Goal: Find specific page/section: Find specific page/section

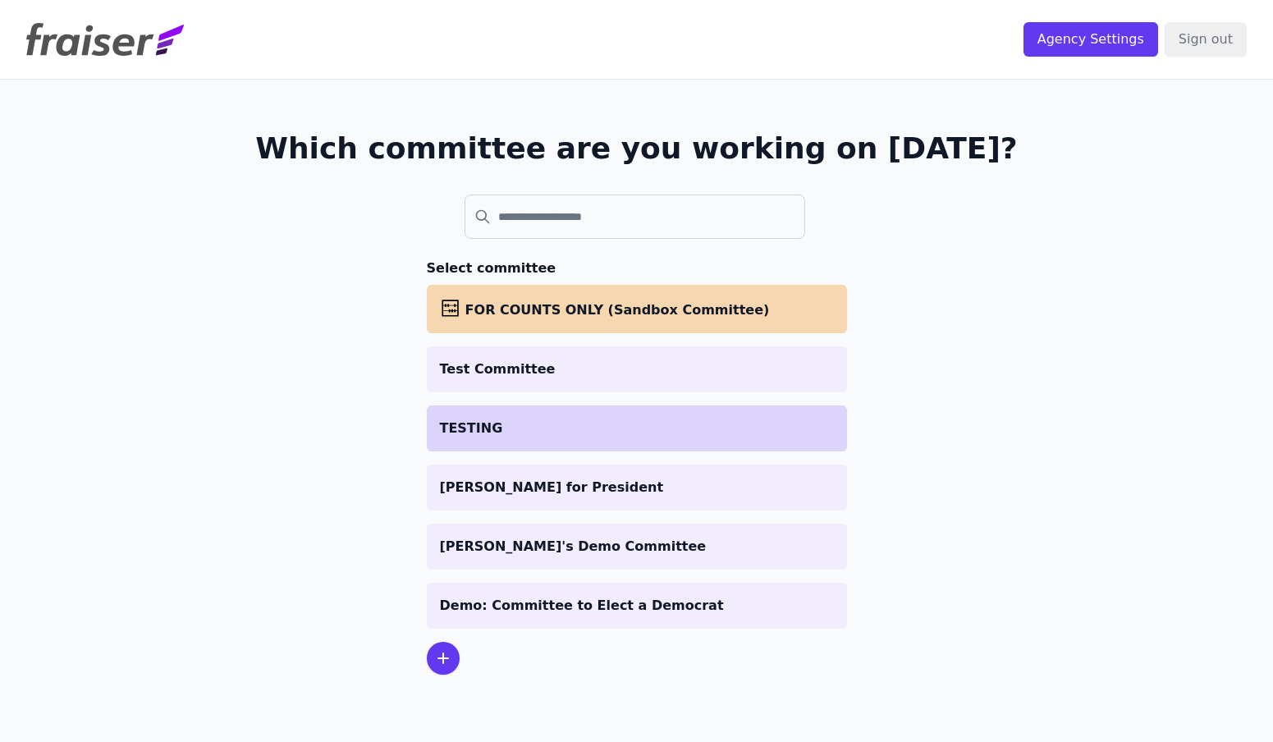
click at [538, 438] on li "TESTING" at bounding box center [637, 428] width 420 height 46
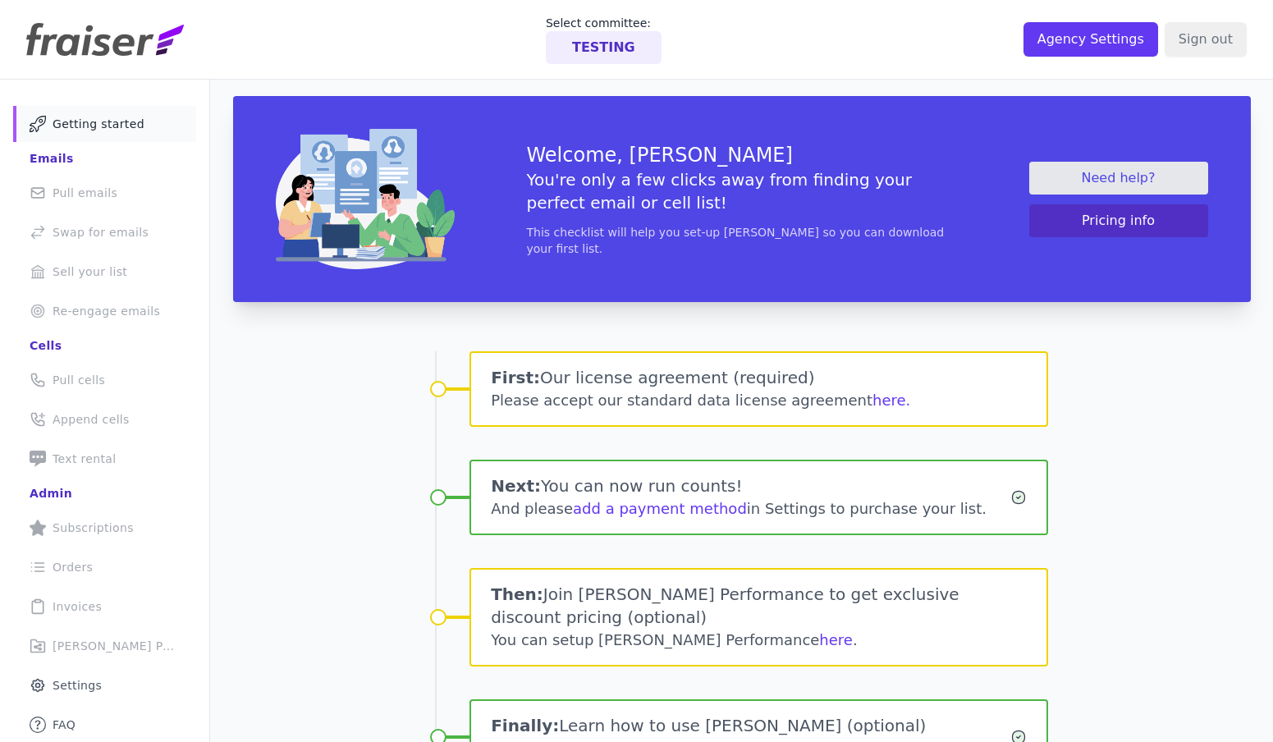
click at [124, 48] on img at bounding box center [105, 39] width 158 height 33
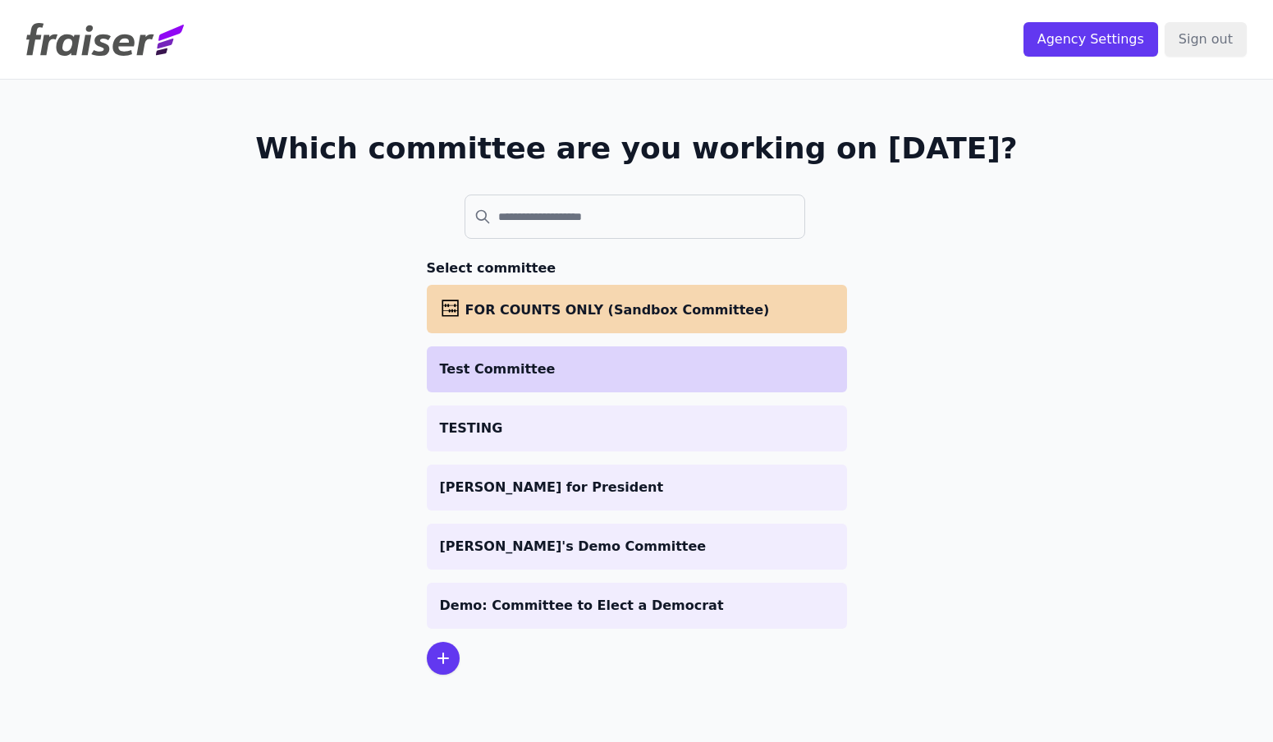
click at [454, 373] on p "Test Committee" at bounding box center [637, 369] width 394 height 20
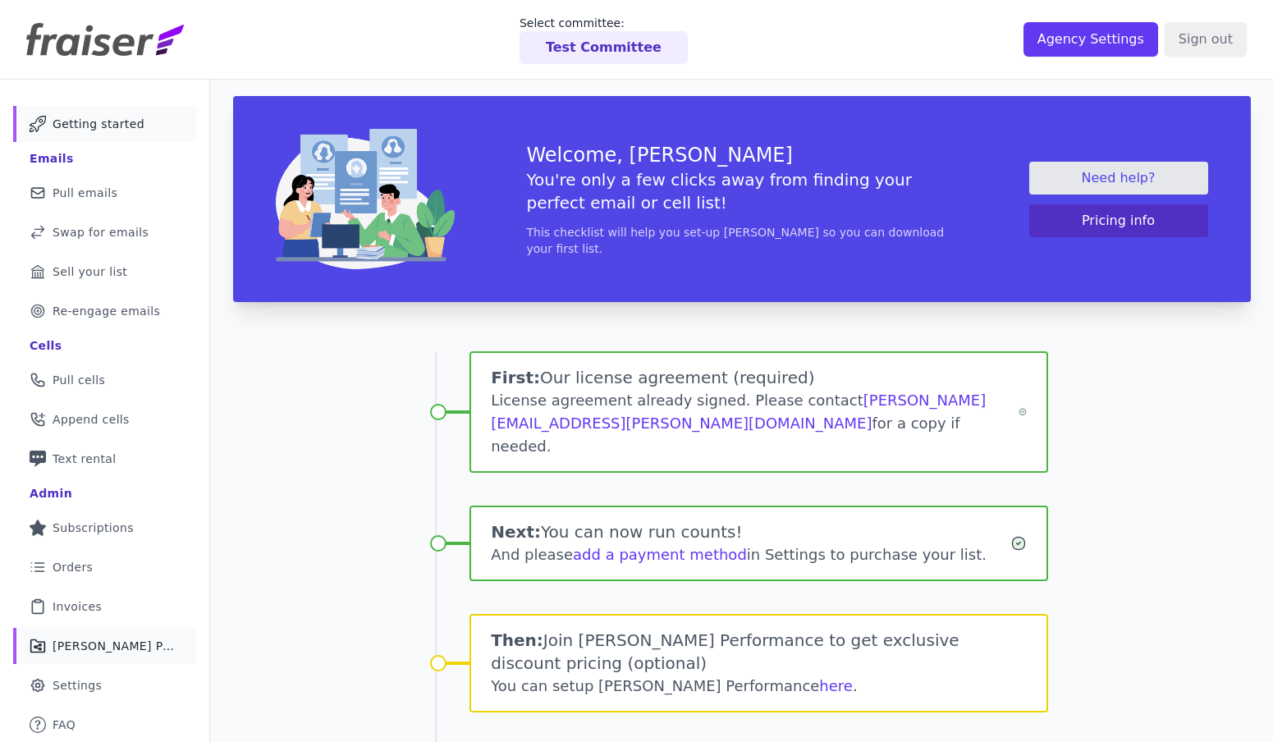
click at [94, 647] on span "Fraiser Performance" at bounding box center [115, 646] width 124 height 16
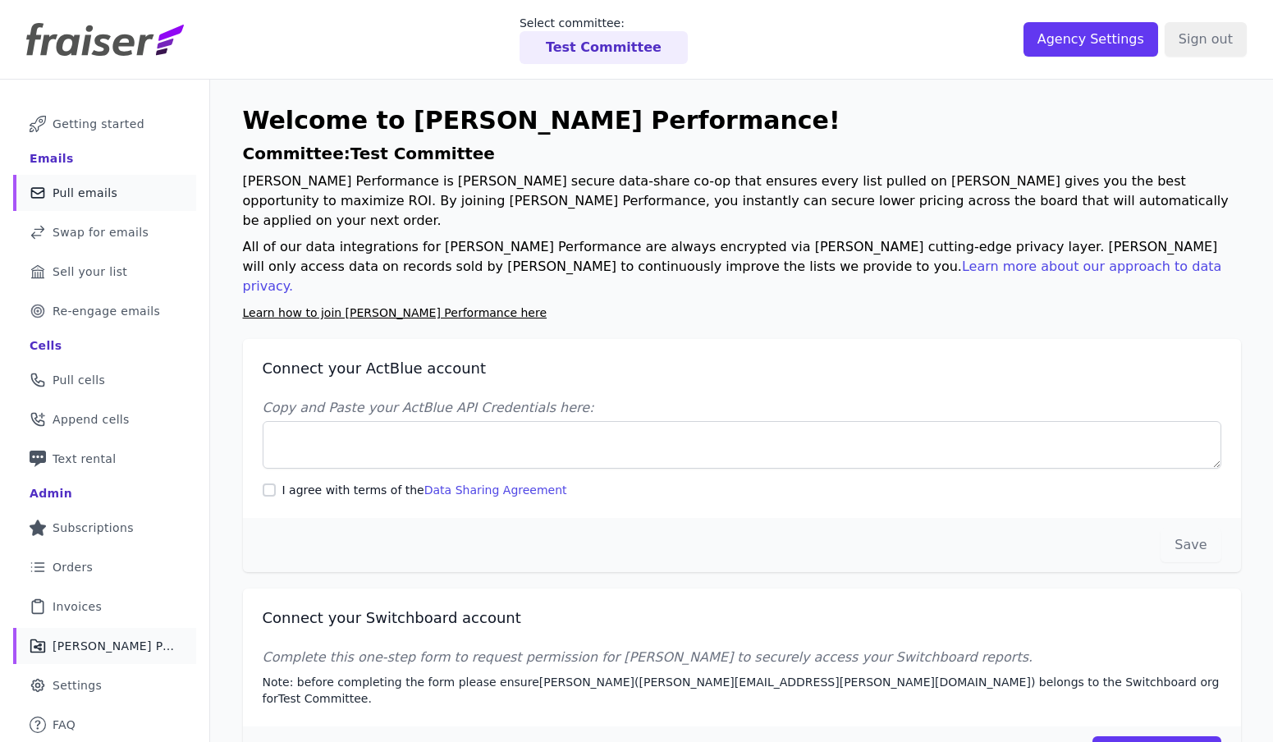
click at [112, 176] on link "Mail Icon Outline of a mail envelope Pull emails" at bounding box center [104, 193] width 183 height 36
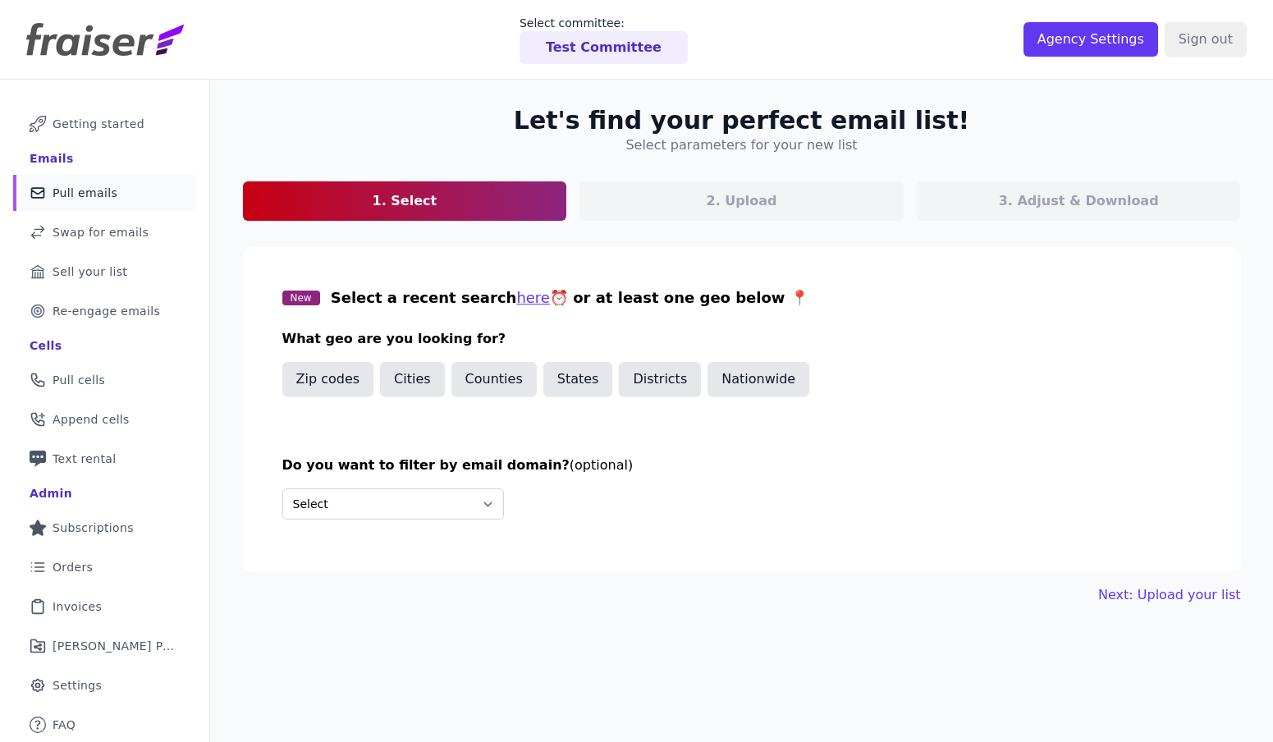
click at [126, 43] on img at bounding box center [105, 39] width 158 height 33
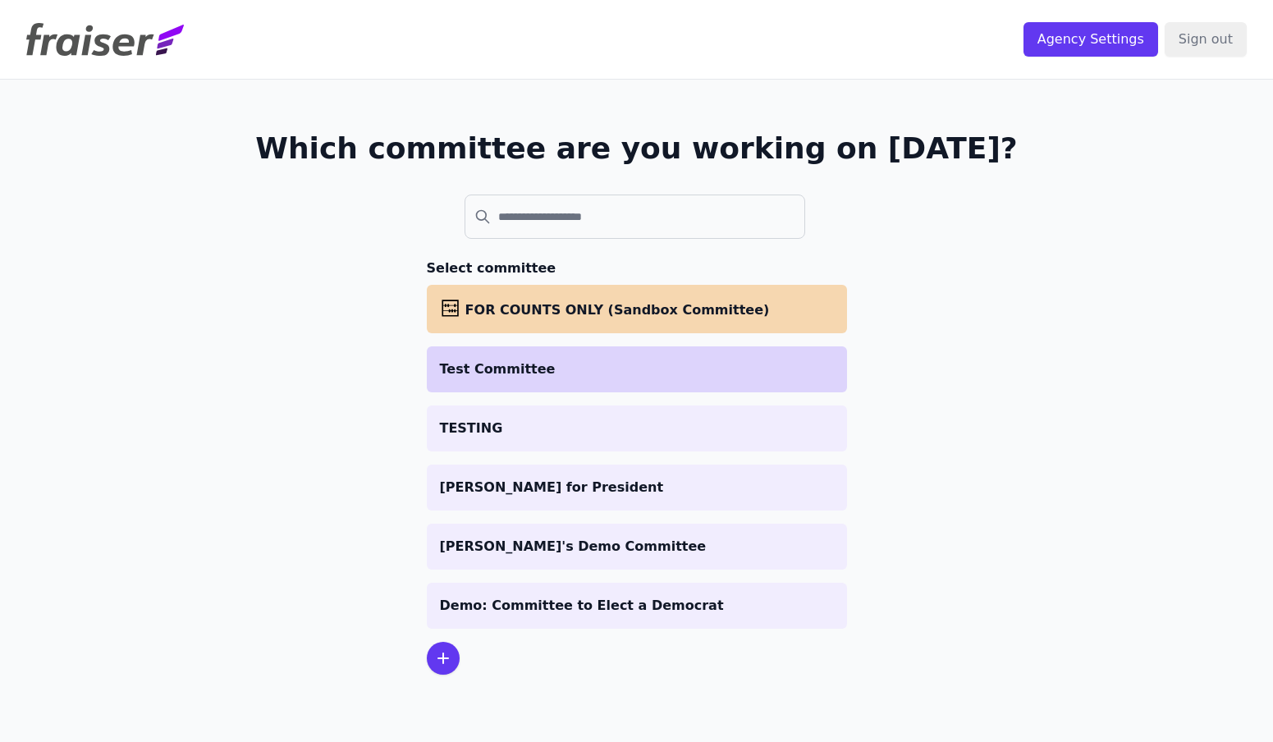
click at [499, 369] on p "Test Committee" at bounding box center [637, 369] width 394 height 20
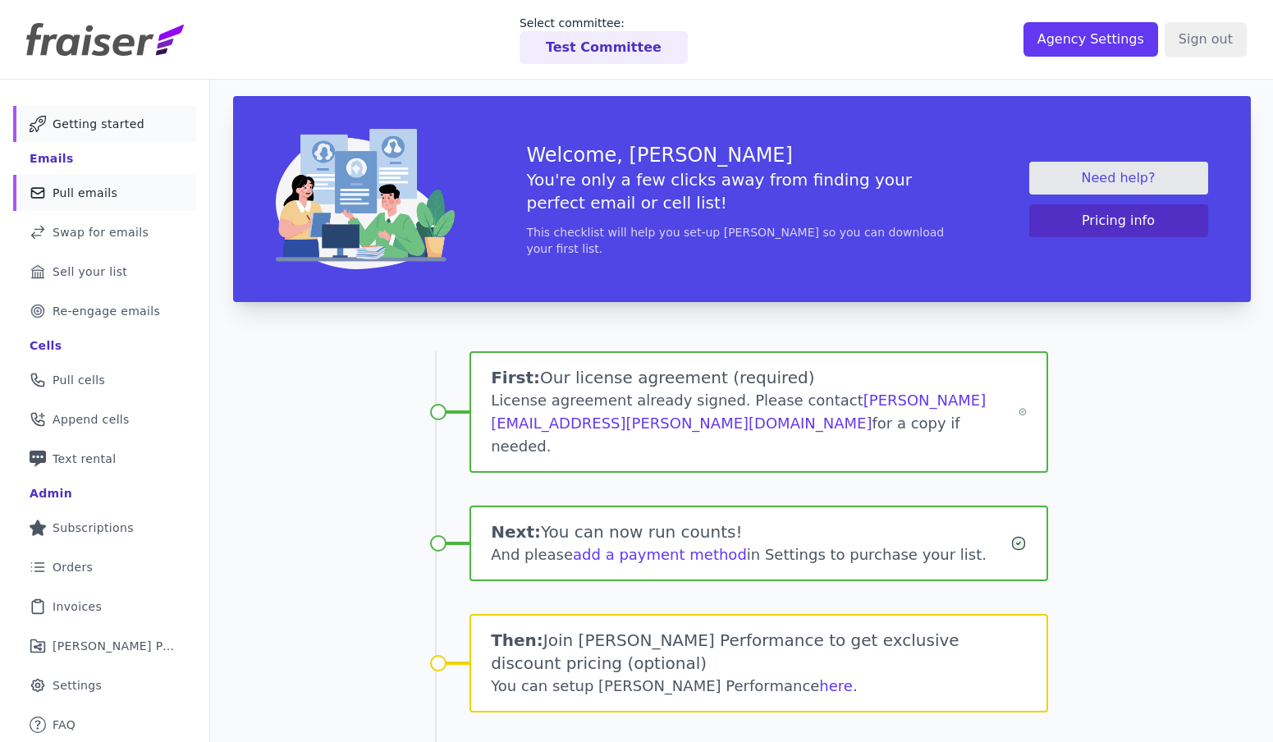
click at [104, 190] on span "Pull emails" at bounding box center [85, 193] width 65 height 16
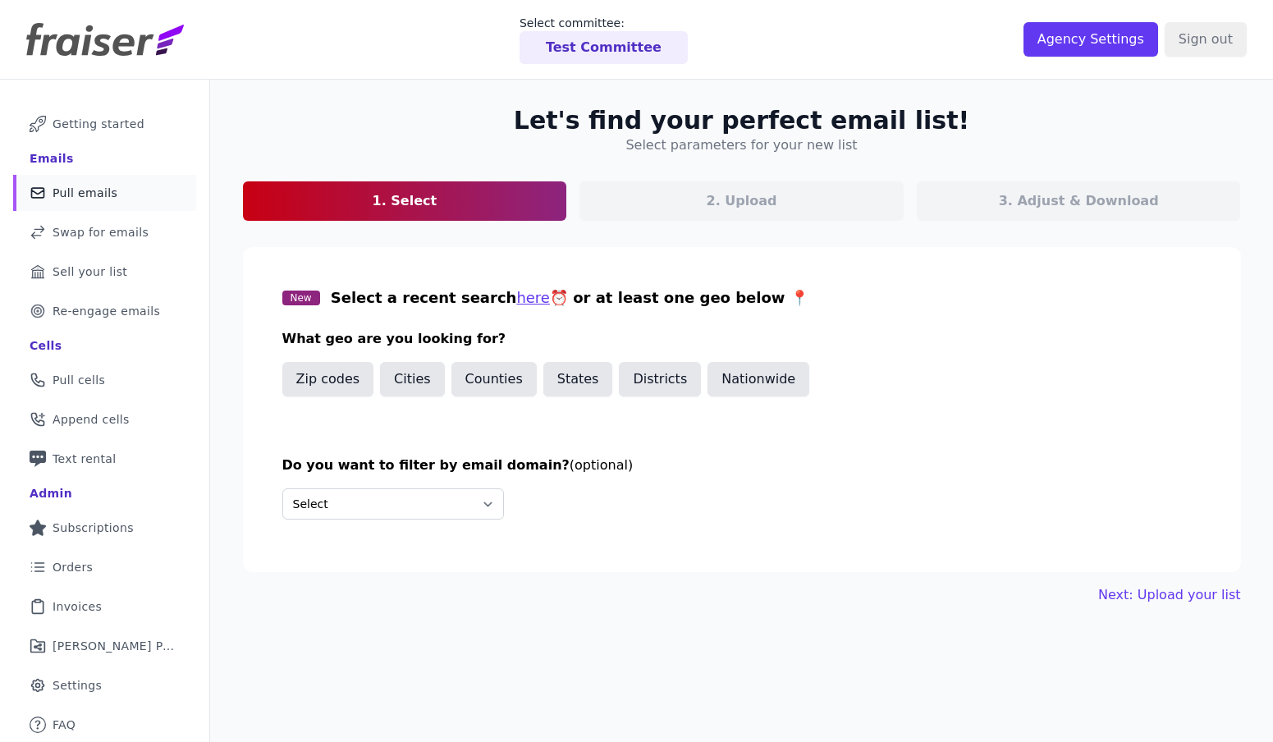
click at [40, 59] on header "Select committee: Test Committee Agency Settings Sign out" at bounding box center [636, 40] width 1273 height 80
click at [53, 45] on img at bounding box center [105, 39] width 158 height 33
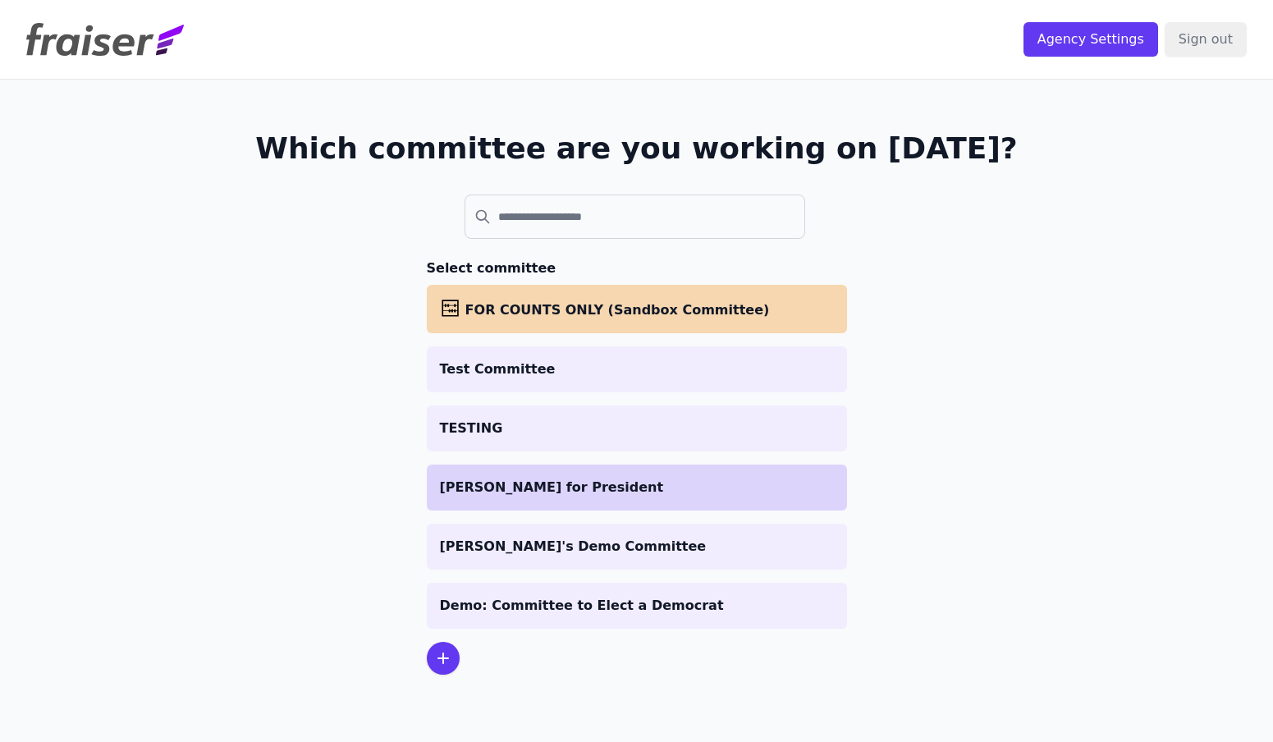
click at [487, 489] on p "[PERSON_NAME] for President" at bounding box center [637, 488] width 394 height 20
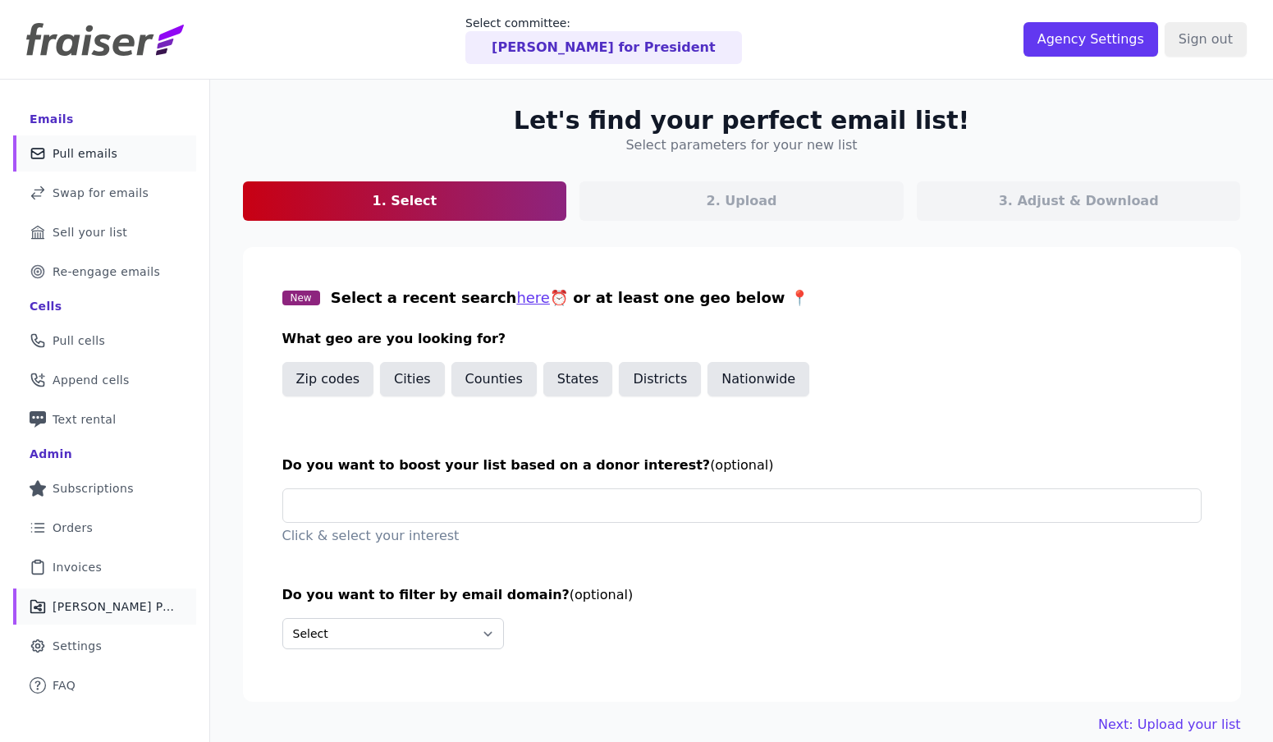
click at [130, 593] on link "Share Icon Outline of a share Fraiser Performance" at bounding box center [104, 606] width 183 height 36
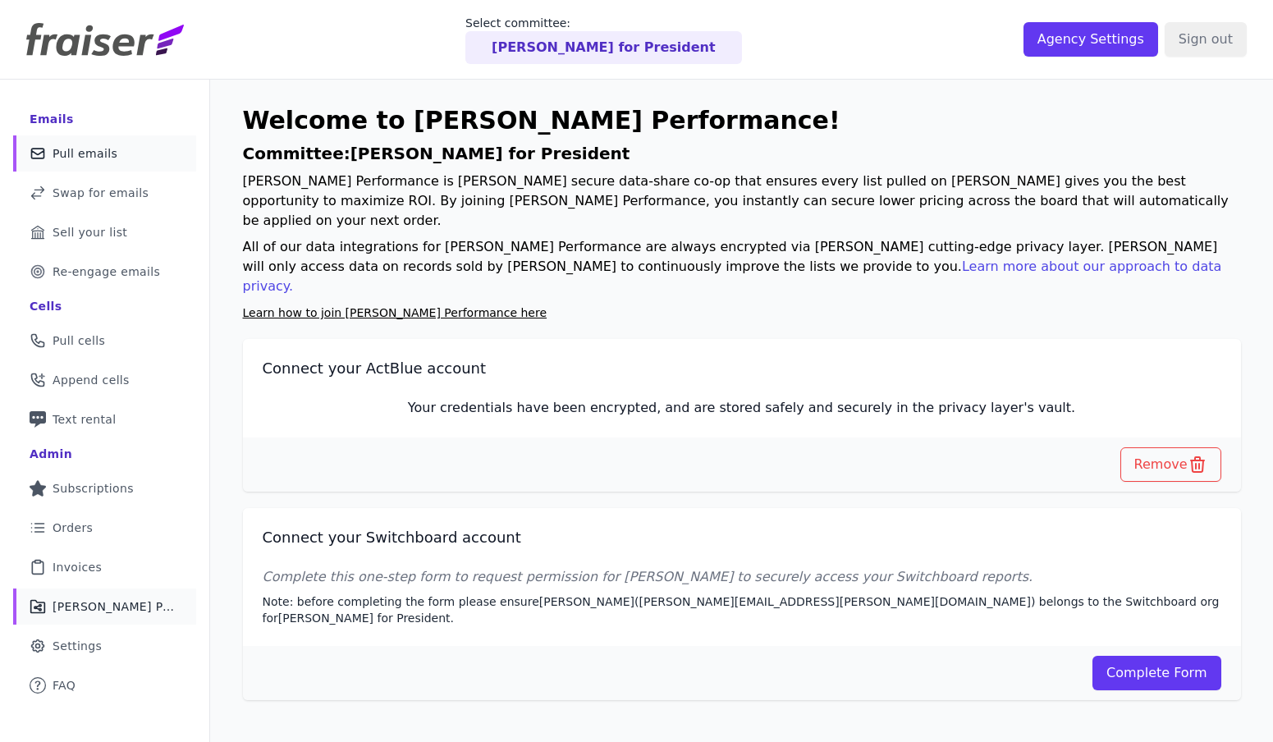
click at [86, 148] on span "Pull emails" at bounding box center [85, 153] width 65 height 16
